Goal: Navigation & Orientation: Find specific page/section

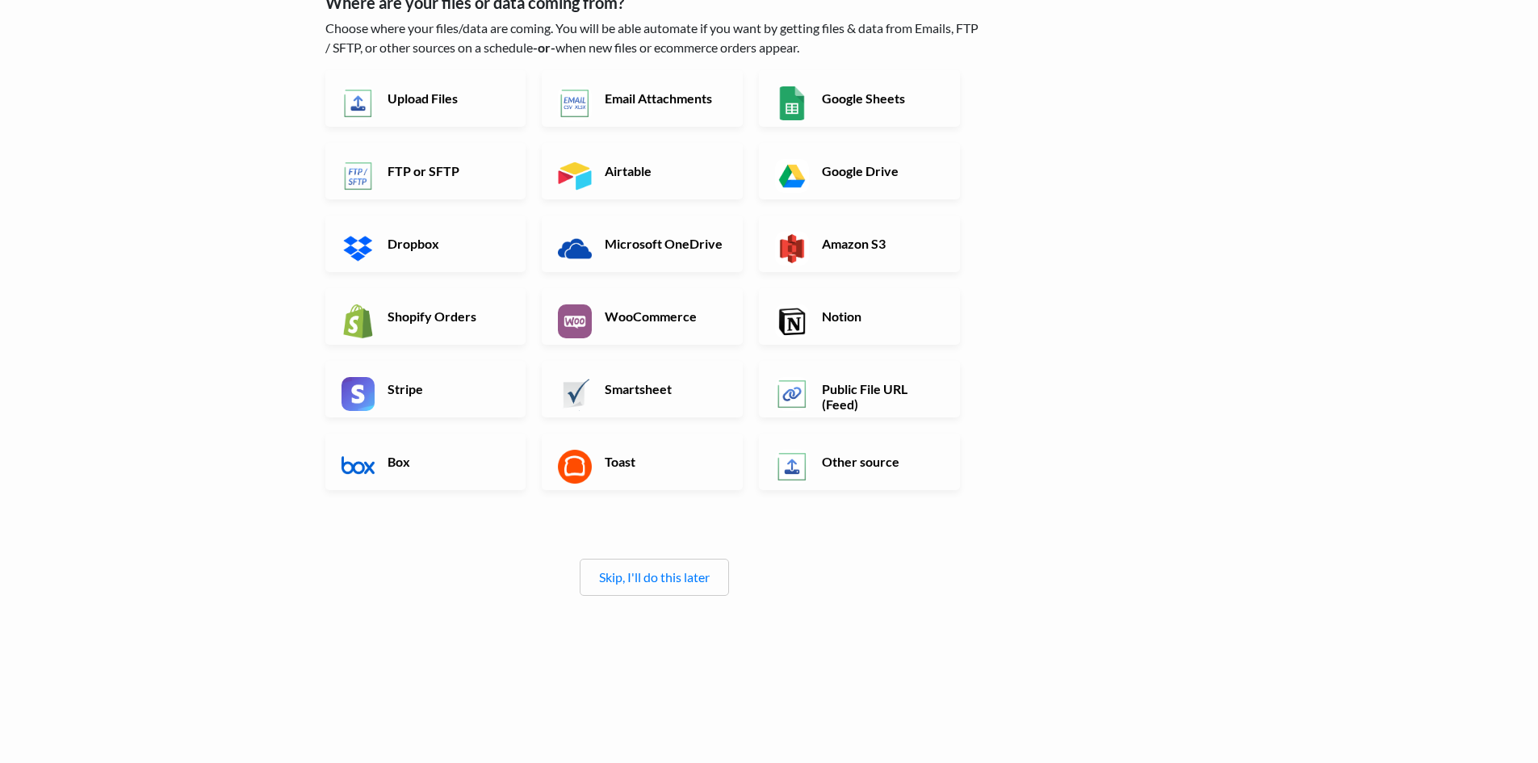
scroll to position [167, 0]
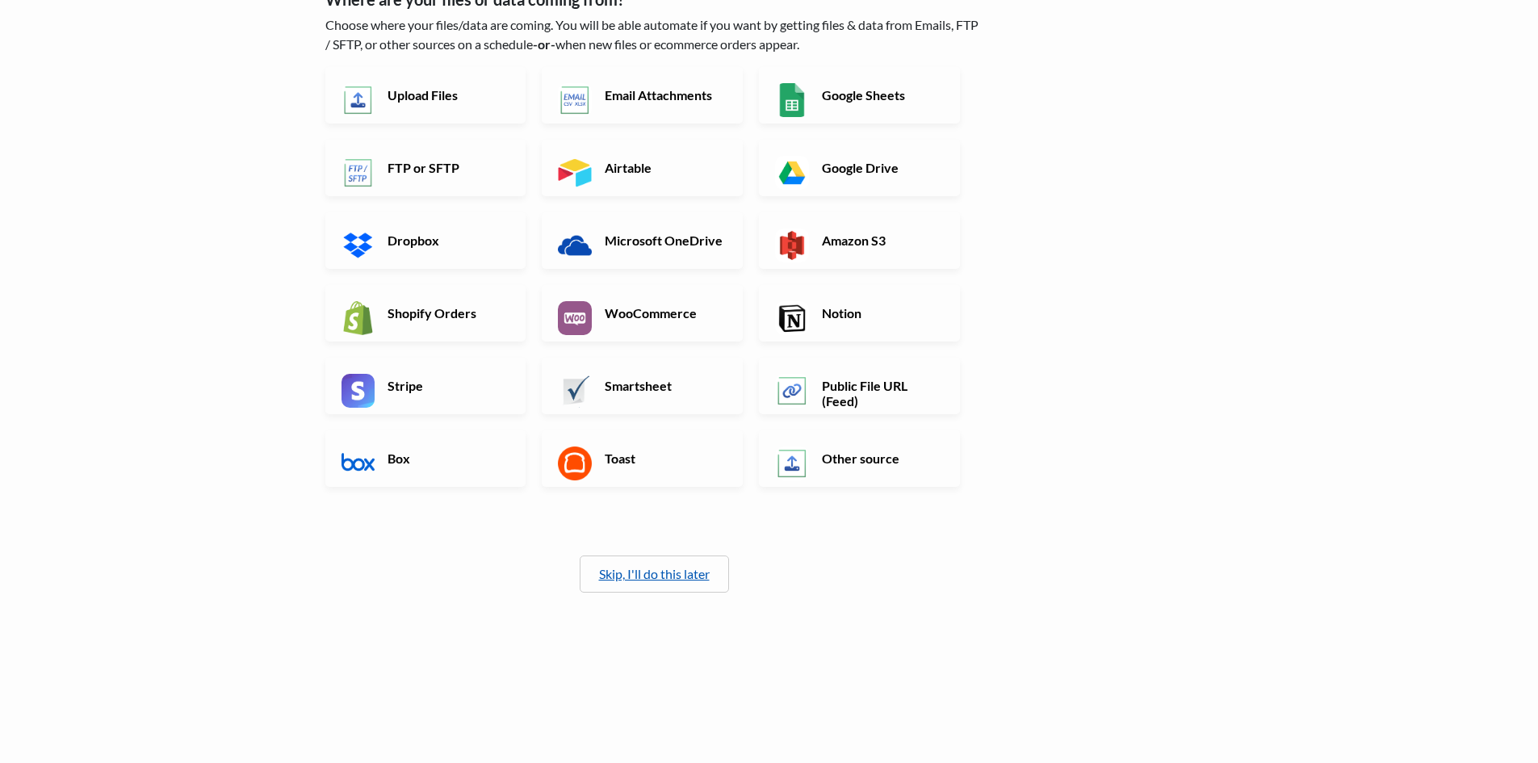
click at [659, 573] on link "Skip, I'll do this later" at bounding box center [654, 573] width 111 height 15
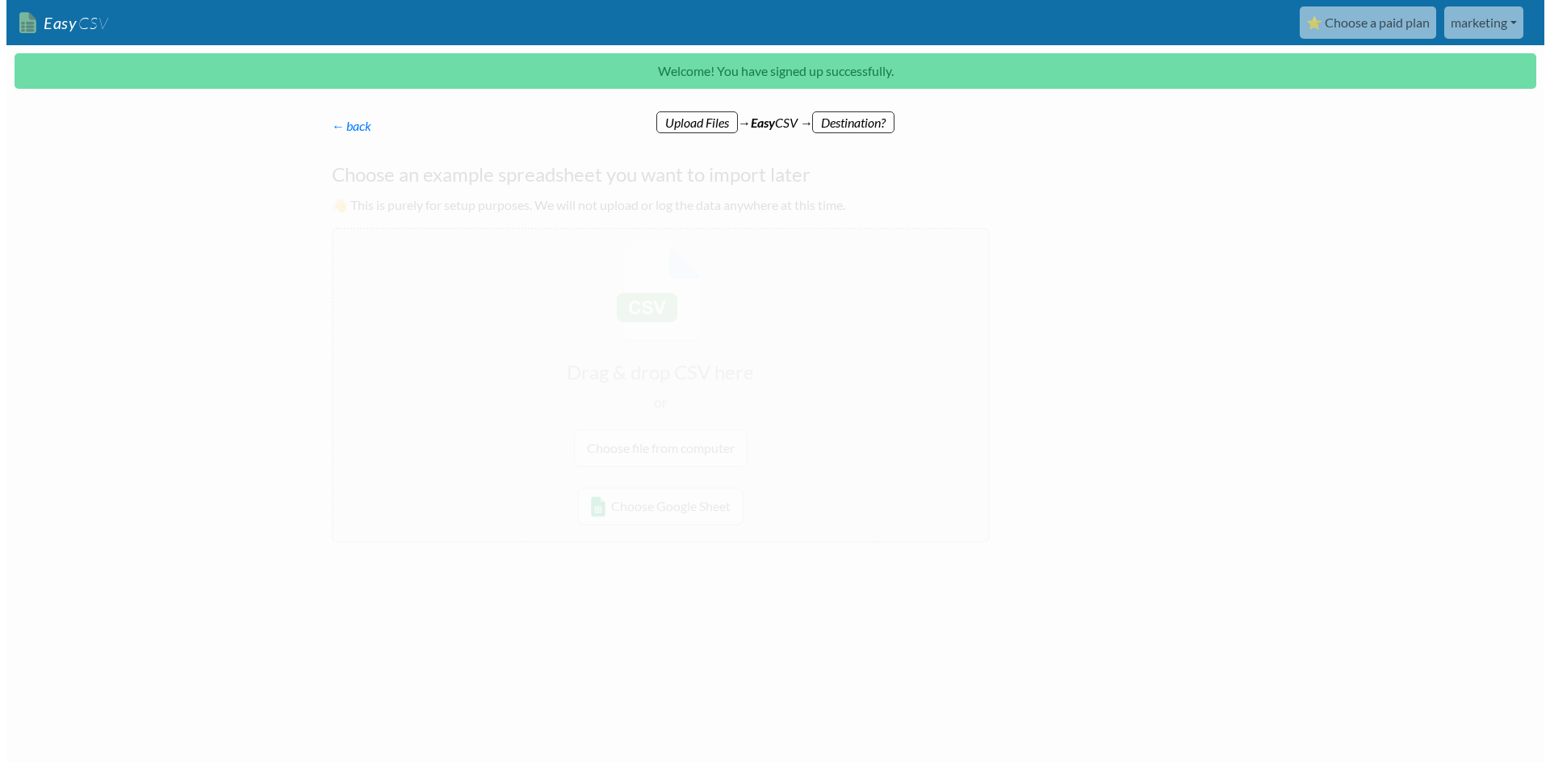
scroll to position [0, 0]
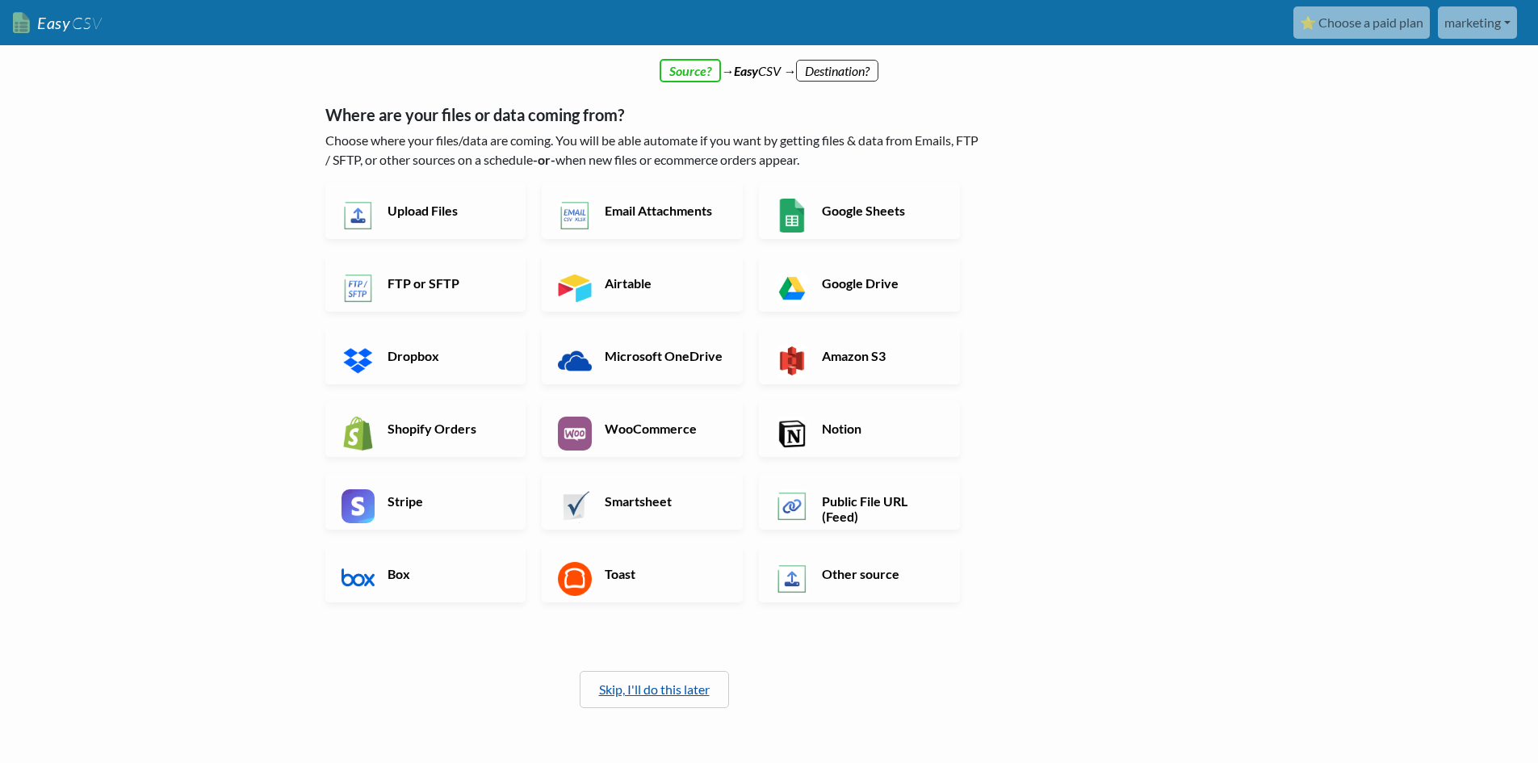
click at [659, 694] on link "Skip, I'll do this later" at bounding box center [654, 688] width 111 height 15
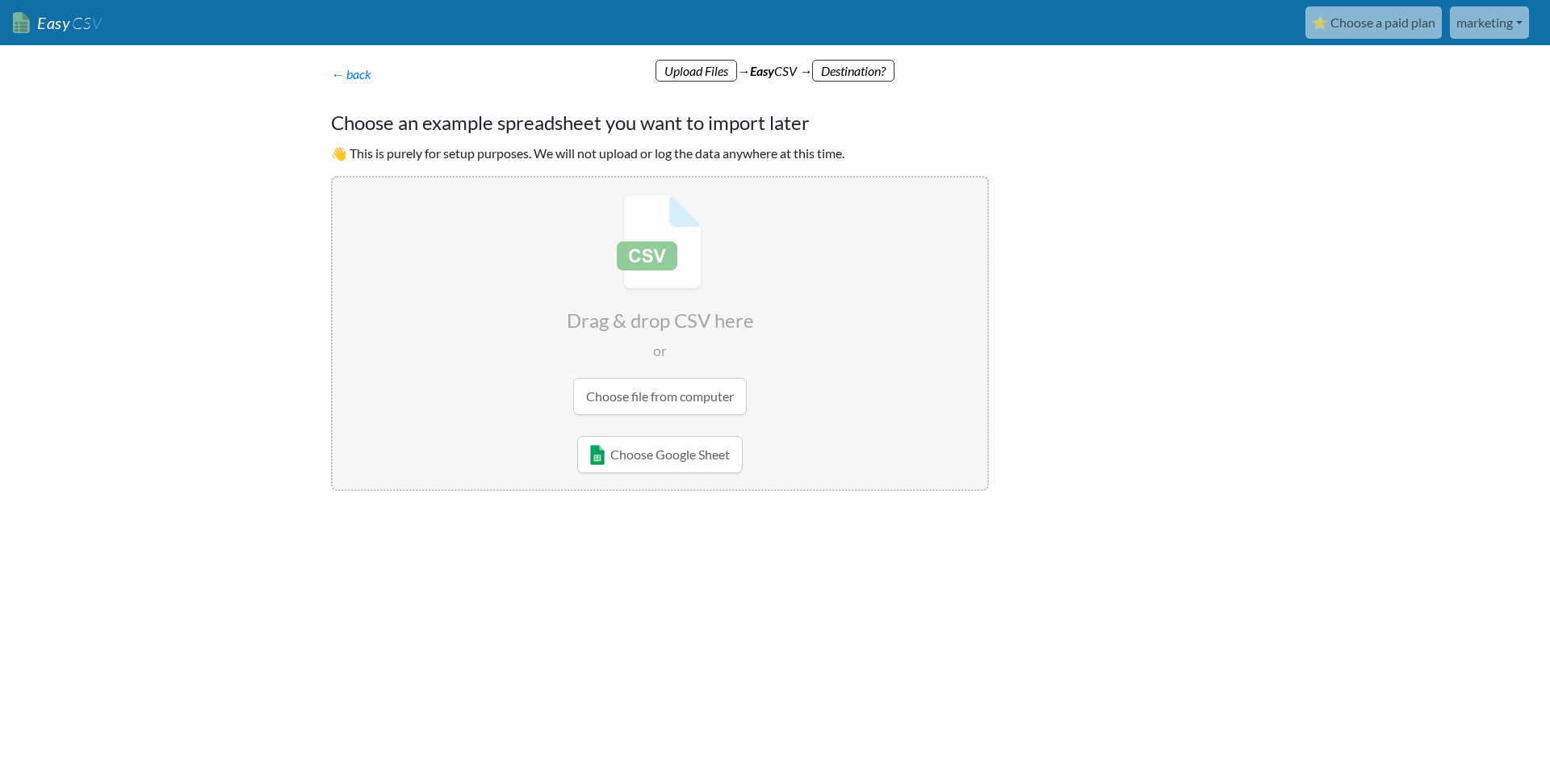
click at [321, 77] on div "← back Thanks for signing up! Set up your Import Flow and Upload Page in 1 minu…" at bounding box center [660, 277] width 690 height 458
click at [338, 68] on link "← back" at bounding box center [351, 73] width 40 height 15
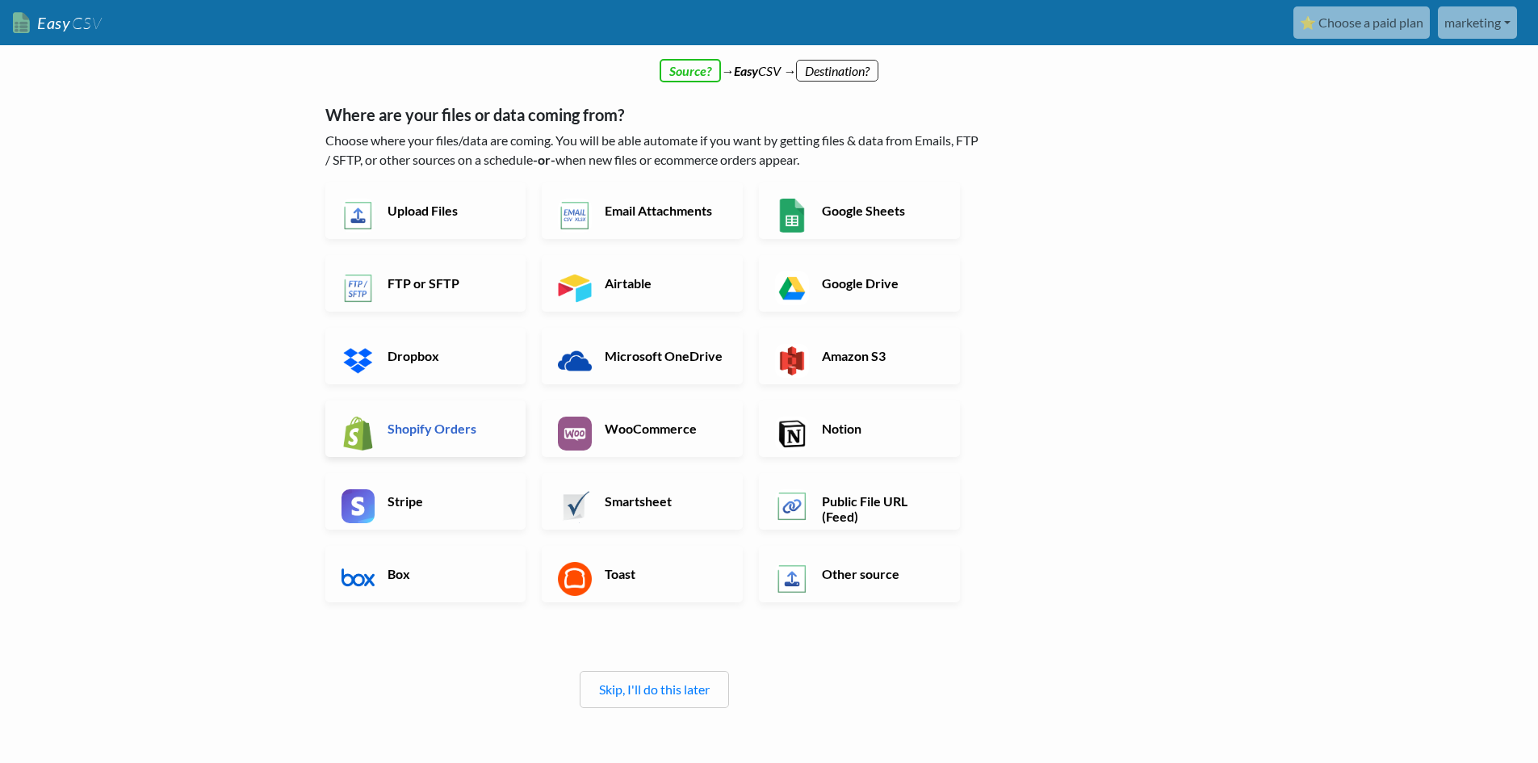
click at [371, 418] on img at bounding box center [358, 433] width 34 height 34
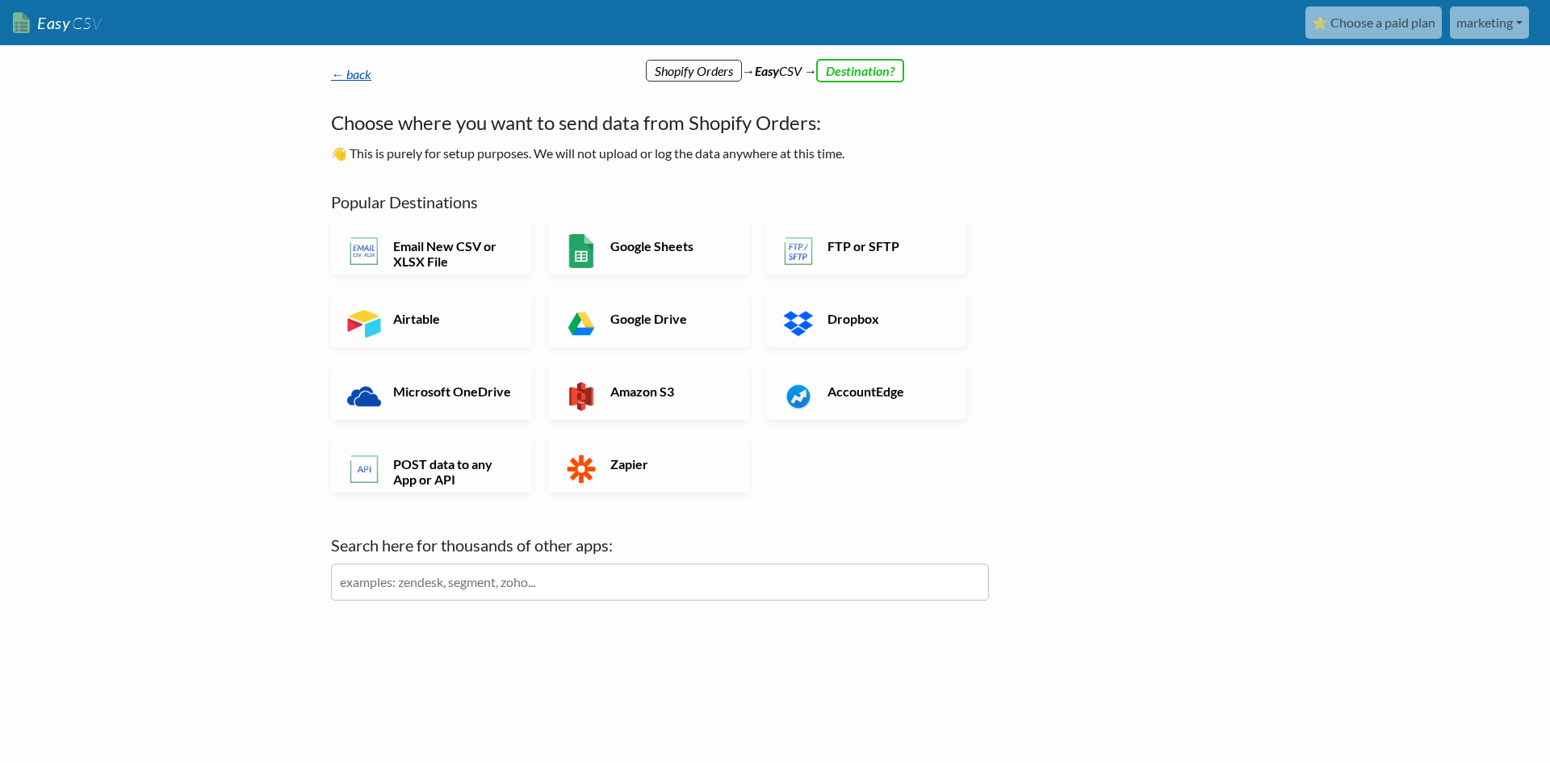
click at [354, 72] on link "← back" at bounding box center [351, 73] width 40 height 15
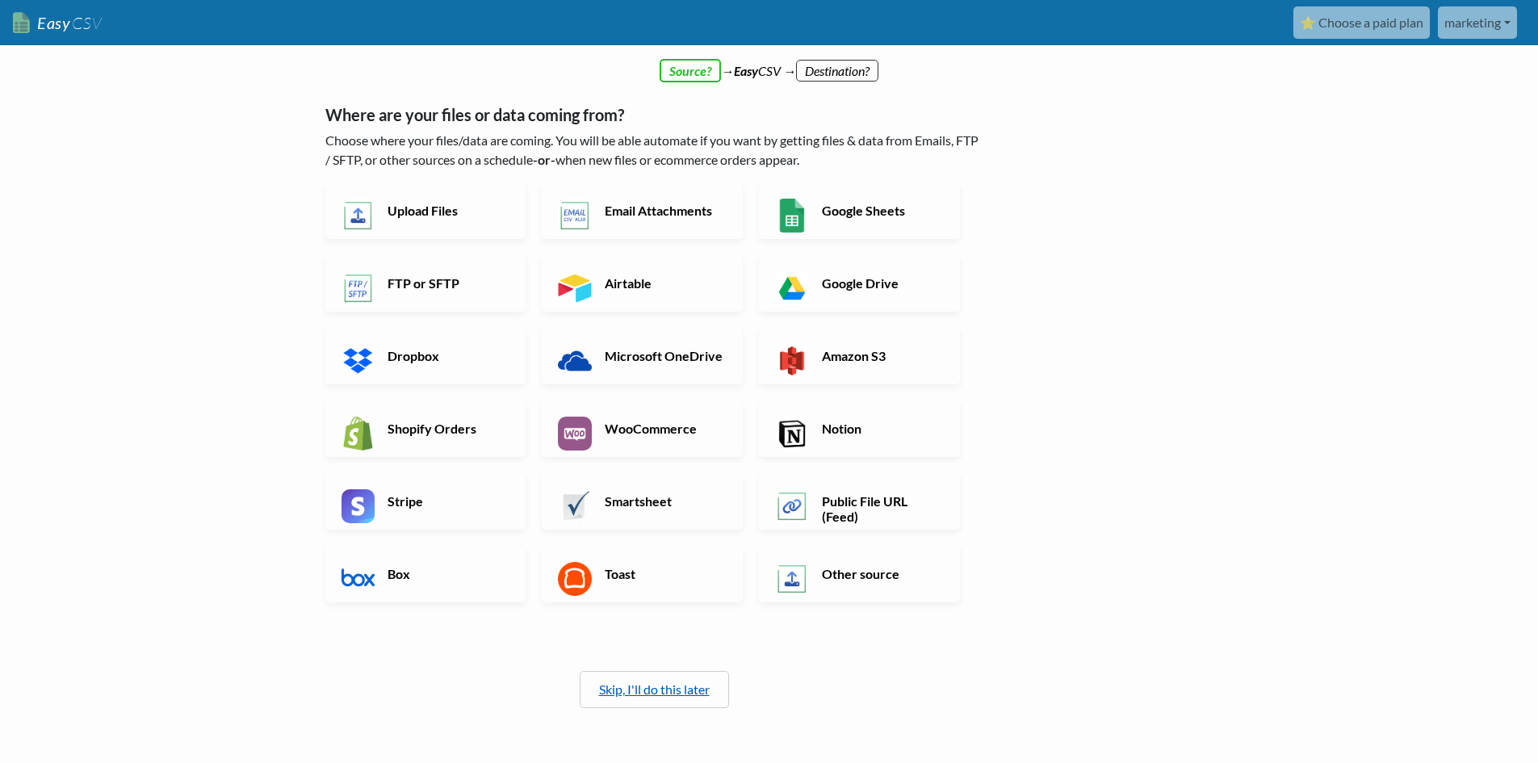
click at [625, 687] on link "Skip, I'll do this later" at bounding box center [654, 688] width 111 height 15
click at [1481, 24] on link "marketing" at bounding box center [1476, 22] width 79 height 32
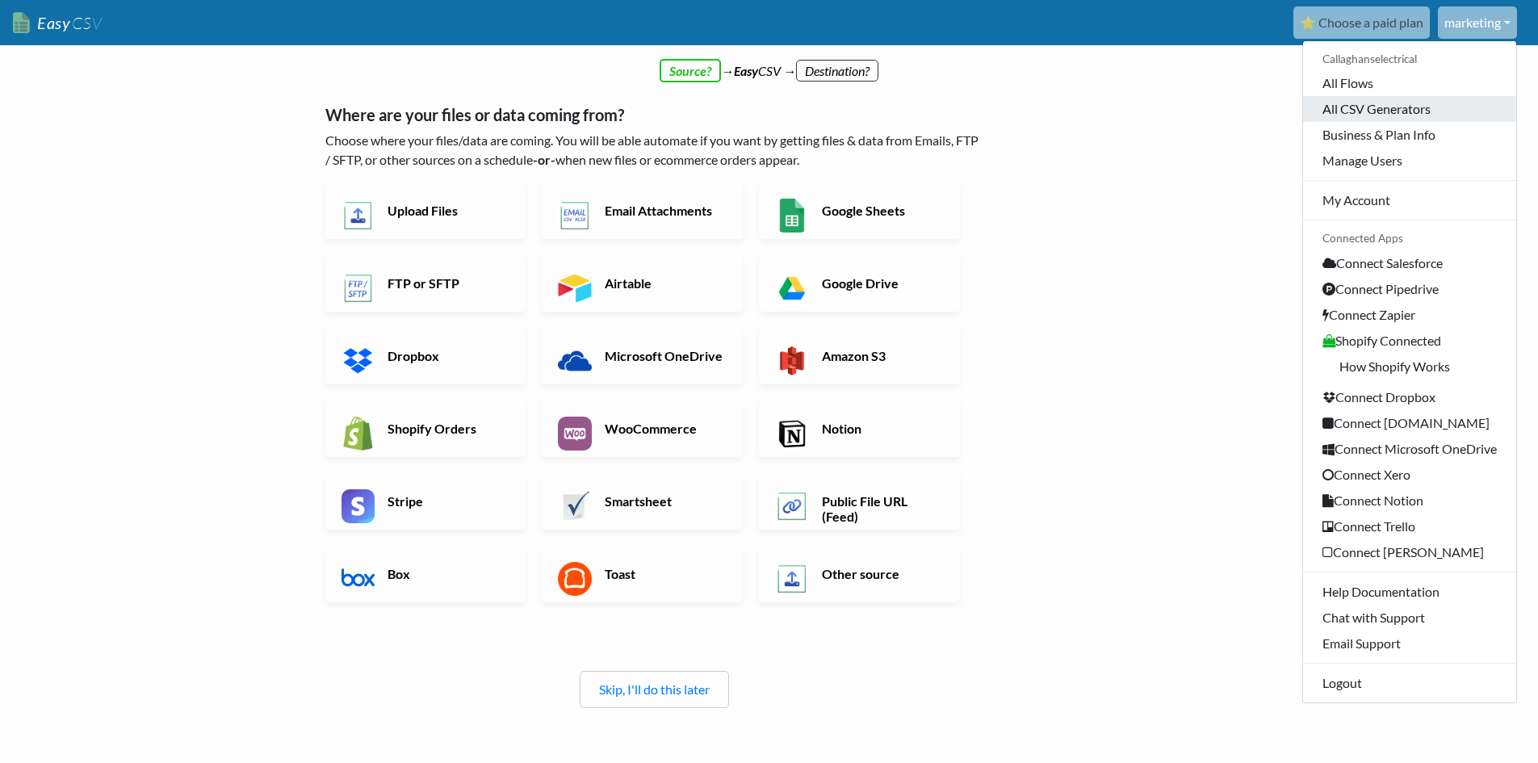
click at [1374, 108] on link "All CSV Generators" at bounding box center [1409, 109] width 213 height 26
